Goal: Information Seeking & Learning: Learn about a topic

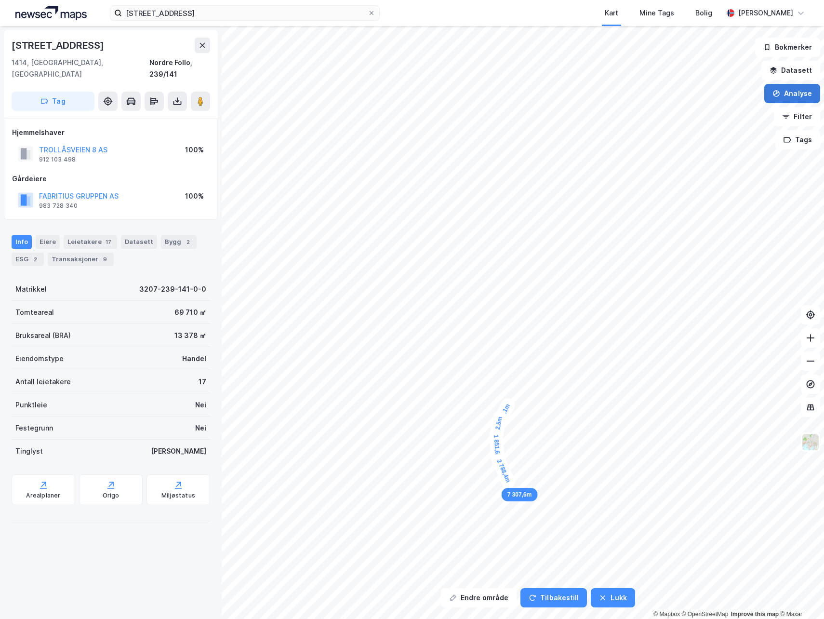
click at [793, 94] on button "Analyse" at bounding box center [793, 93] width 56 height 19
click at [670, 97] on div "Mål avstand" at bounding box center [709, 94] width 84 height 8
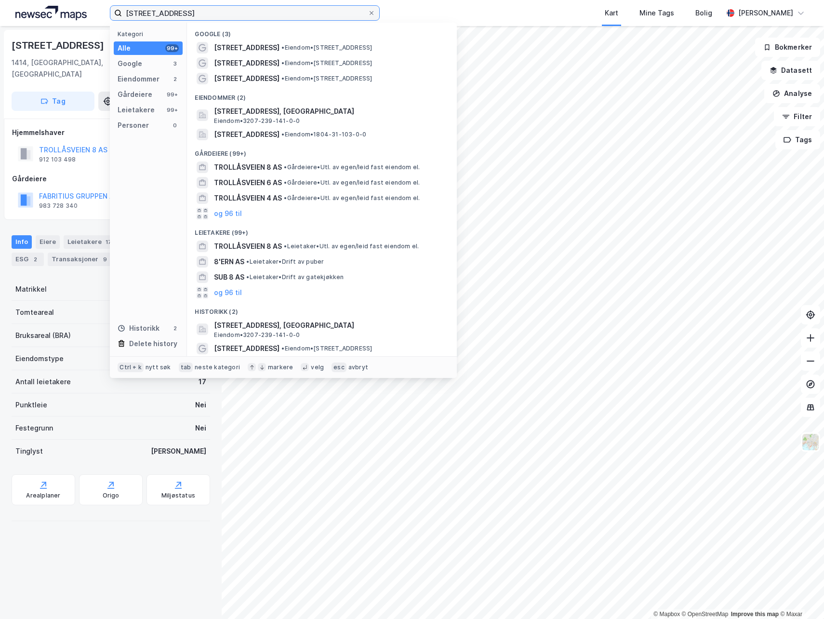
click at [269, 18] on input "[STREET_ADDRESS]" at bounding box center [245, 13] width 246 height 14
click at [375, 13] on icon at bounding box center [372, 13] width 6 height 6
click at [368, 13] on input "[STREET_ADDRESS]" at bounding box center [245, 13] width 246 height 14
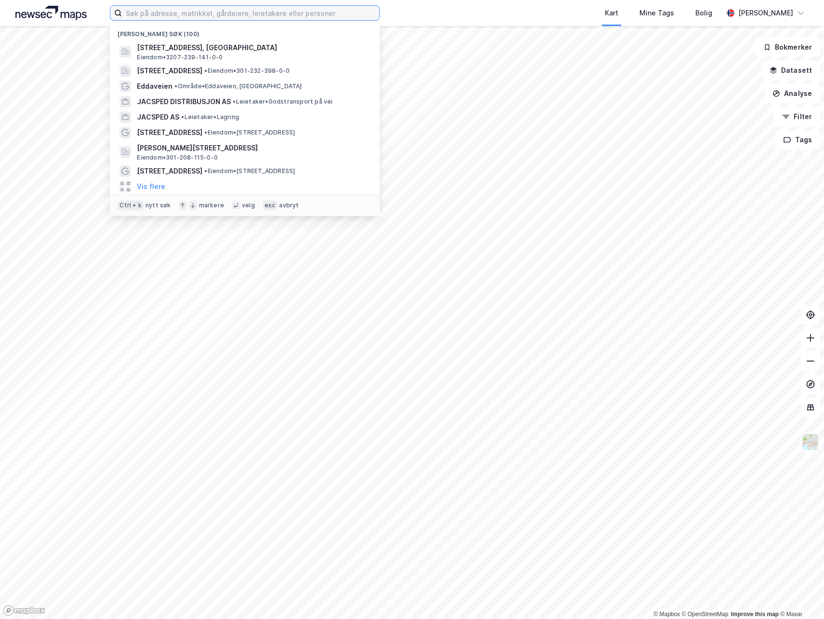
click at [343, 13] on input at bounding box center [250, 13] width 257 height 14
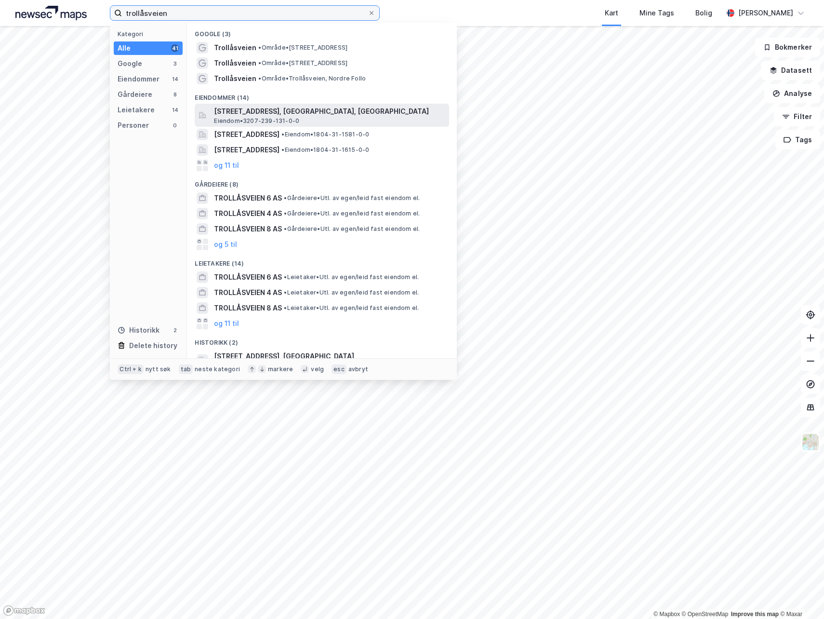
type input "trollåsveien"
click at [319, 117] on div "[STREET_ADDRESS], [GEOGRAPHIC_DATA], [GEOGRAPHIC_DATA] • 3207-239-131-0-0" at bounding box center [330, 115] width 233 height 19
